Goal: Check status: Check status

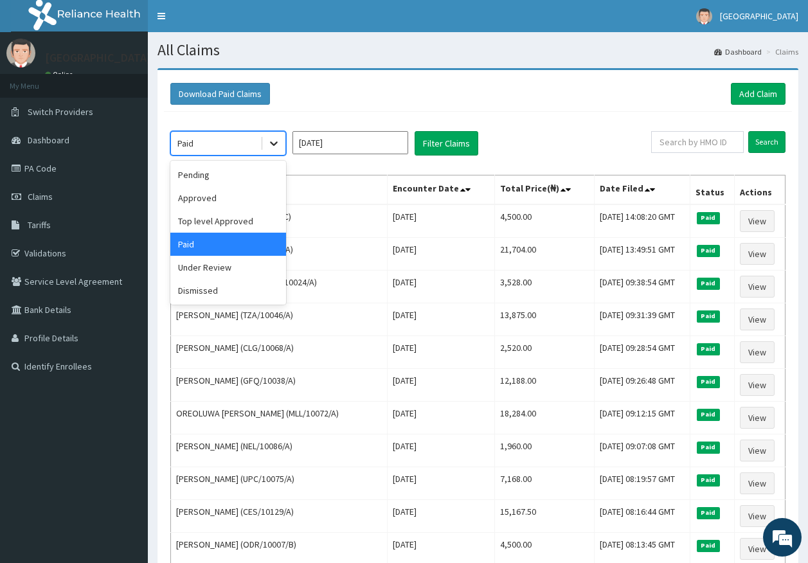
click at [279, 142] on icon at bounding box center [273, 143] width 13 height 13
click at [238, 233] on div "Paid" at bounding box center [228, 244] width 116 height 23
click at [271, 143] on icon at bounding box center [274, 144] width 8 height 5
click at [226, 216] on div "Top level Approved" at bounding box center [228, 221] width 116 height 23
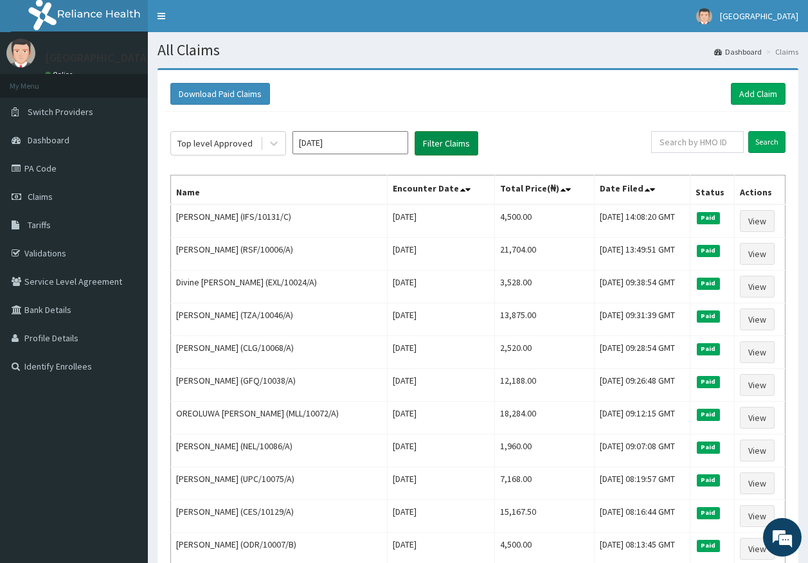
click at [438, 152] on button "Filter Claims" at bounding box center [447, 143] width 64 height 24
click at [435, 143] on button "Filter Claims" at bounding box center [447, 143] width 64 height 24
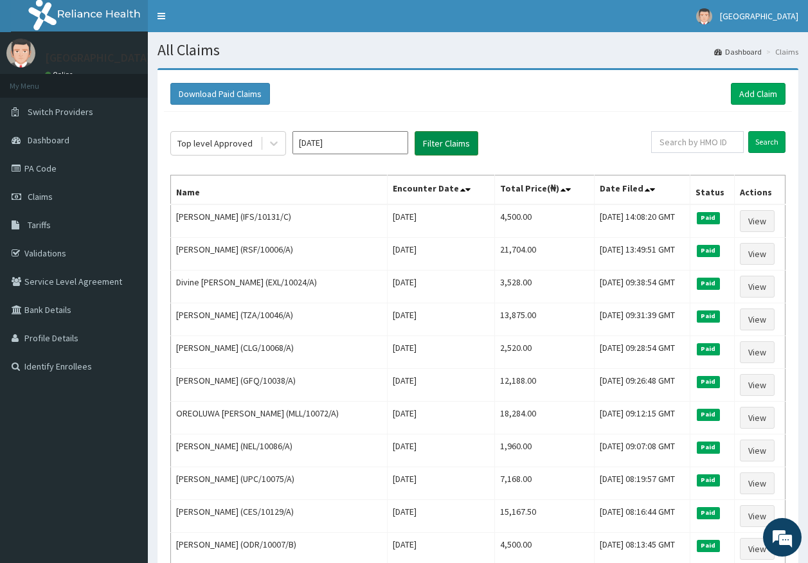
click at [435, 143] on button "Filter Claims" at bounding box center [447, 143] width 64 height 24
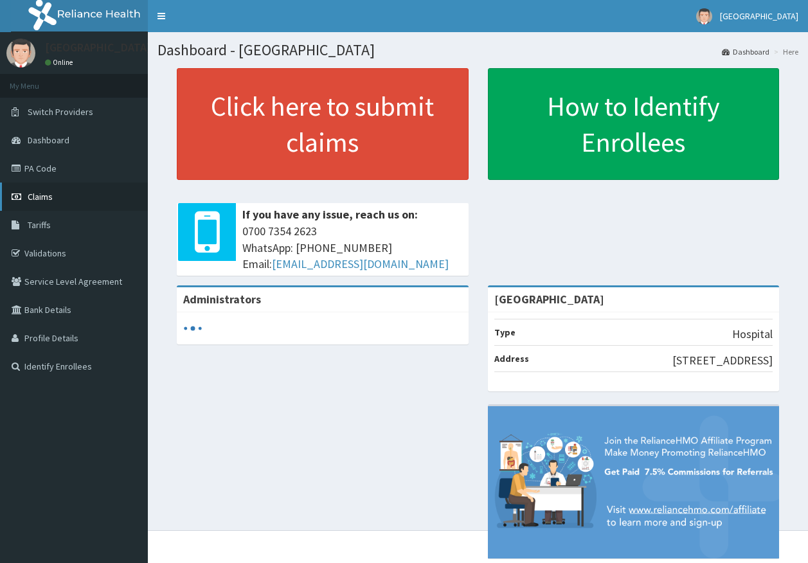
click at [36, 202] on span "Claims" at bounding box center [40, 197] width 25 height 12
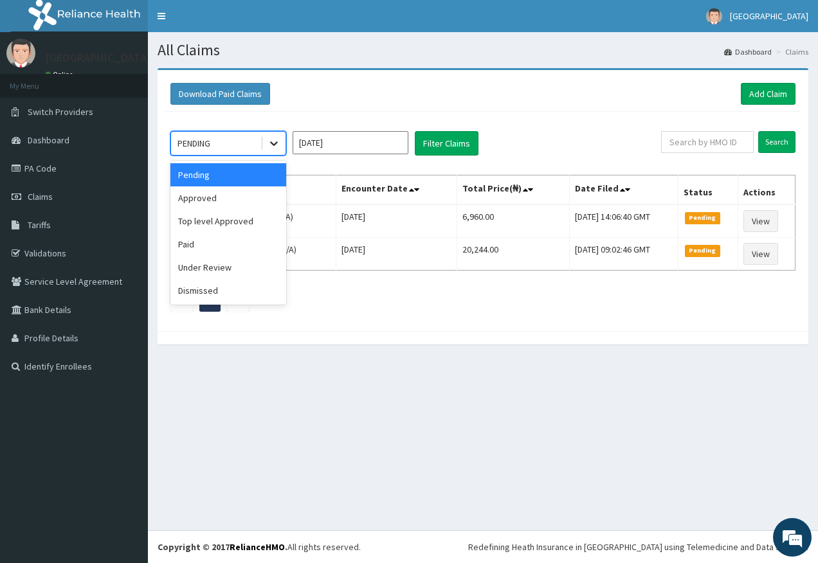
click at [275, 143] on icon at bounding box center [273, 143] width 13 height 13
click at [239, 230] on div "Top level Approved" at bounding box center [228, 221] width 116 height 23
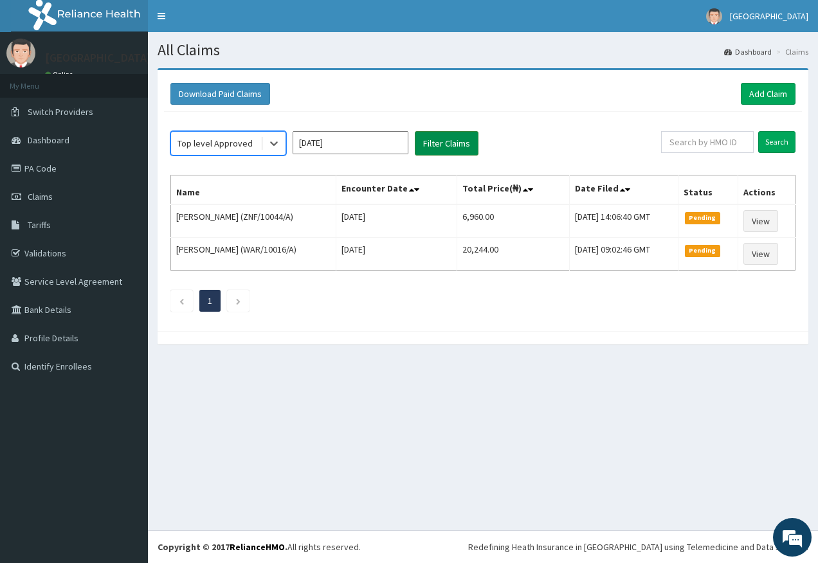
click at [444, 145] on button "Filter Claims" at bounding box center [447, 143] width 64 height 24
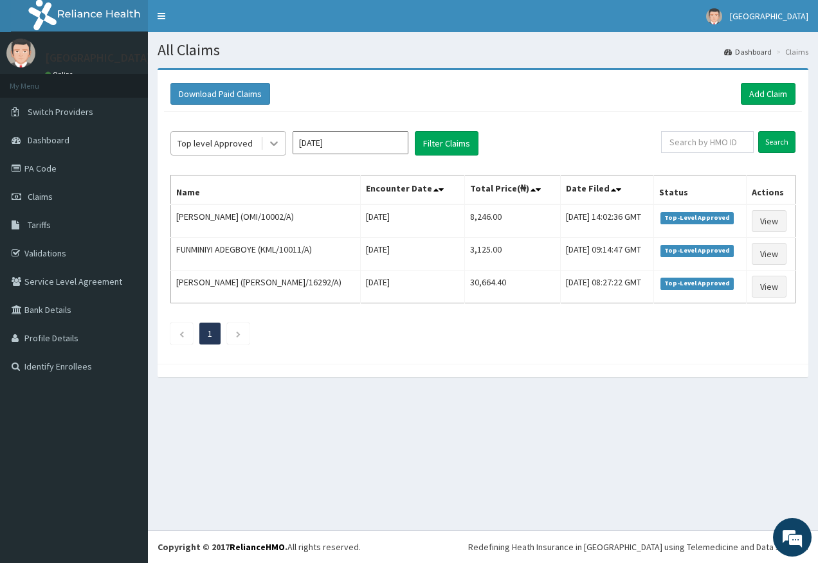
drag, startPoint x: 275, startPoint y: 133, endPoint x: 275, endPoint y: 143, distance: 9.6
click at [275, 138] on div at bounding box center [273, 143] width 23 height 23
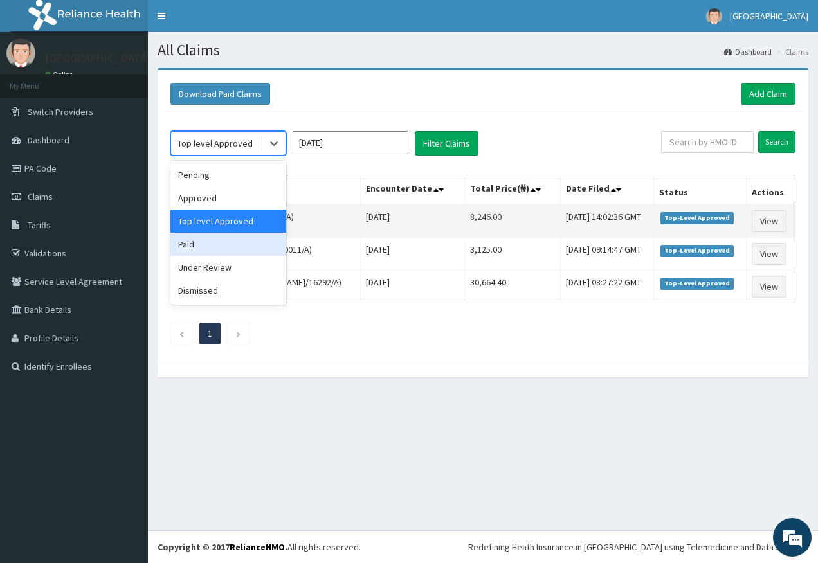
drag, startPoint x: 240, startPoint y: 244, endPoint x: 264, endPoint y: 225, distance: 30.1
click at [241, 244] on div "Paid" at bounding box center [228, 244] width 116 height 23
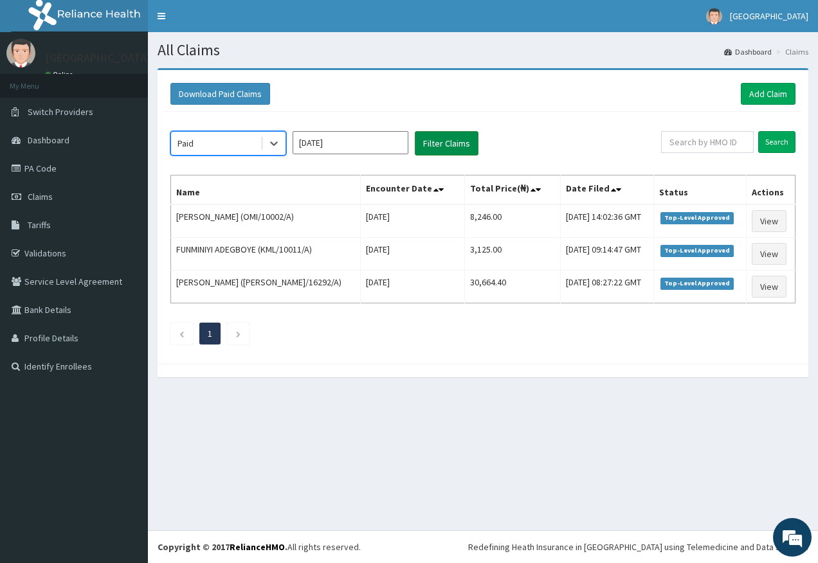
click at [459, 132] on button "Filter Claims" at bounding box center [447, 143] width 64 height 24
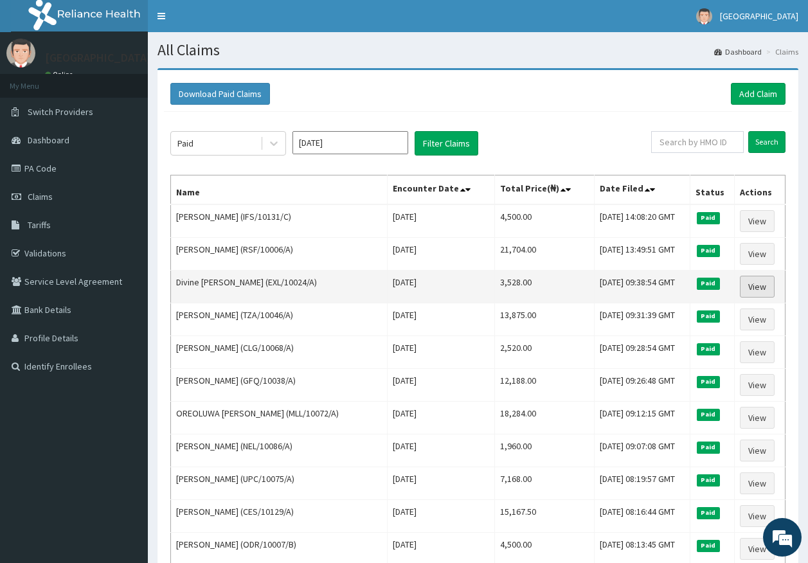
click at [748, 290] on link "View" at bounding box center [757, 287] width 35 height 22
